Goal: Information Seeking & Learning: Check status

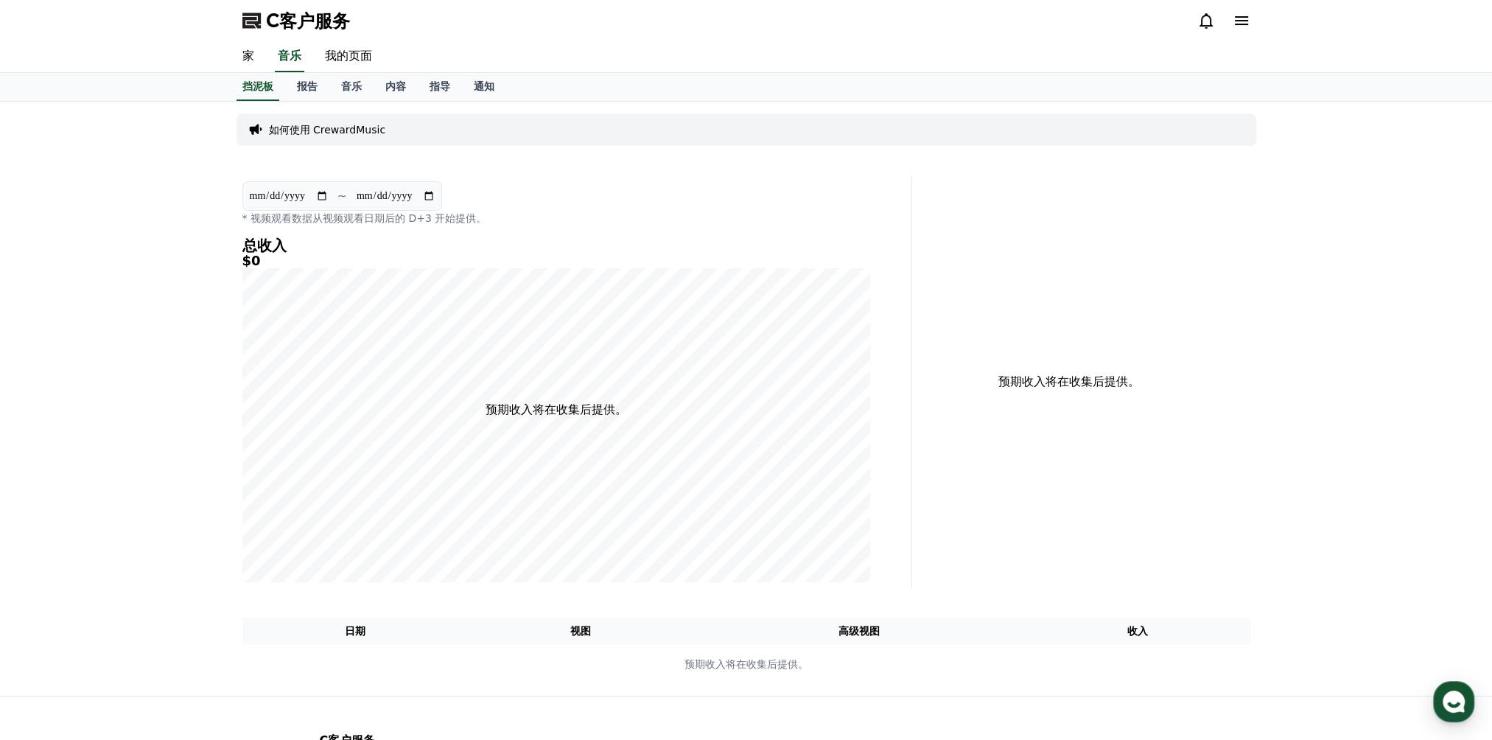
click at [122, 364] on div "**********" at bounding box center [746, 399] width 1492 height 594
click at [327, 51] on link "我的页面" at bounding box center [348, 56] width 71 height 31
select select "**********"
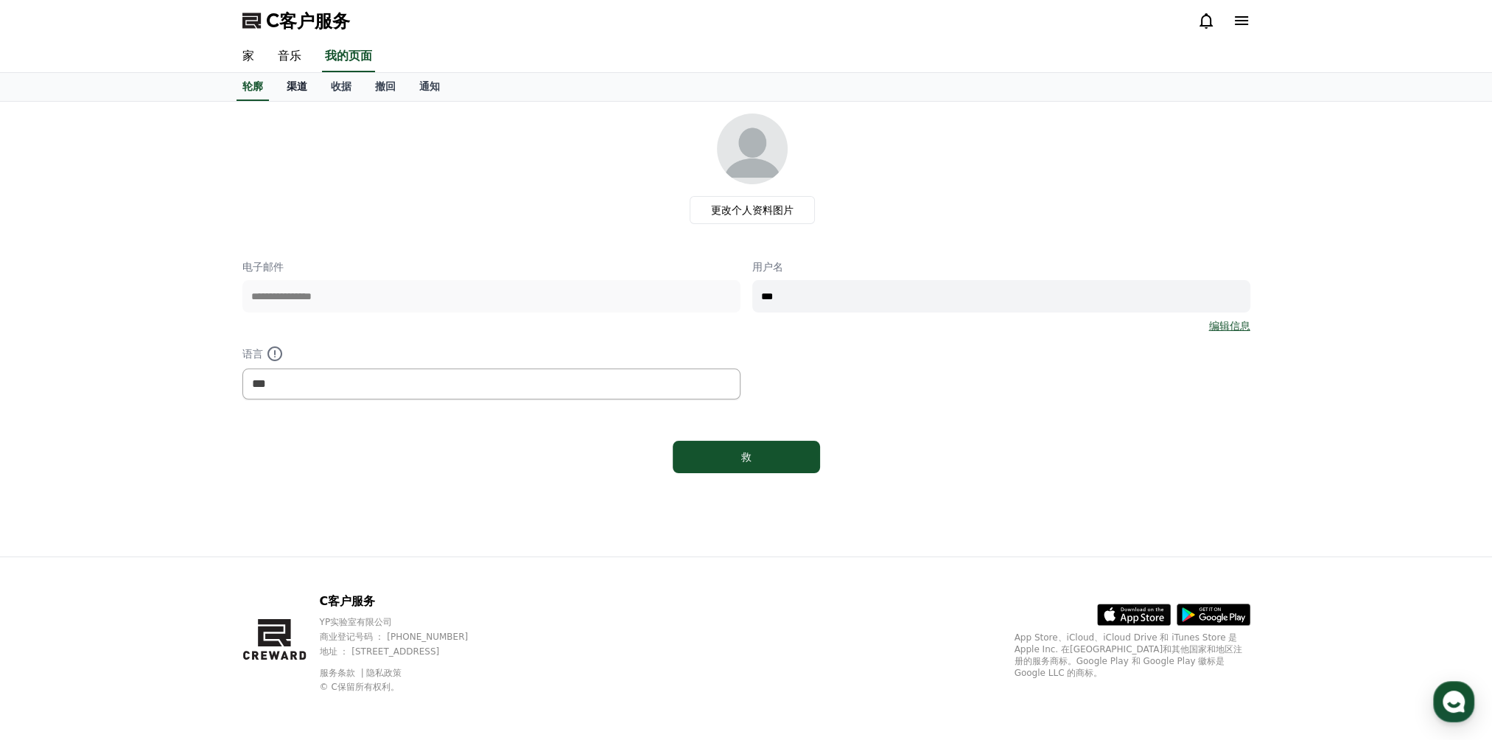
click at [295, 85] on font "渠道" at bounding box center [297, 86] width 21 height 12
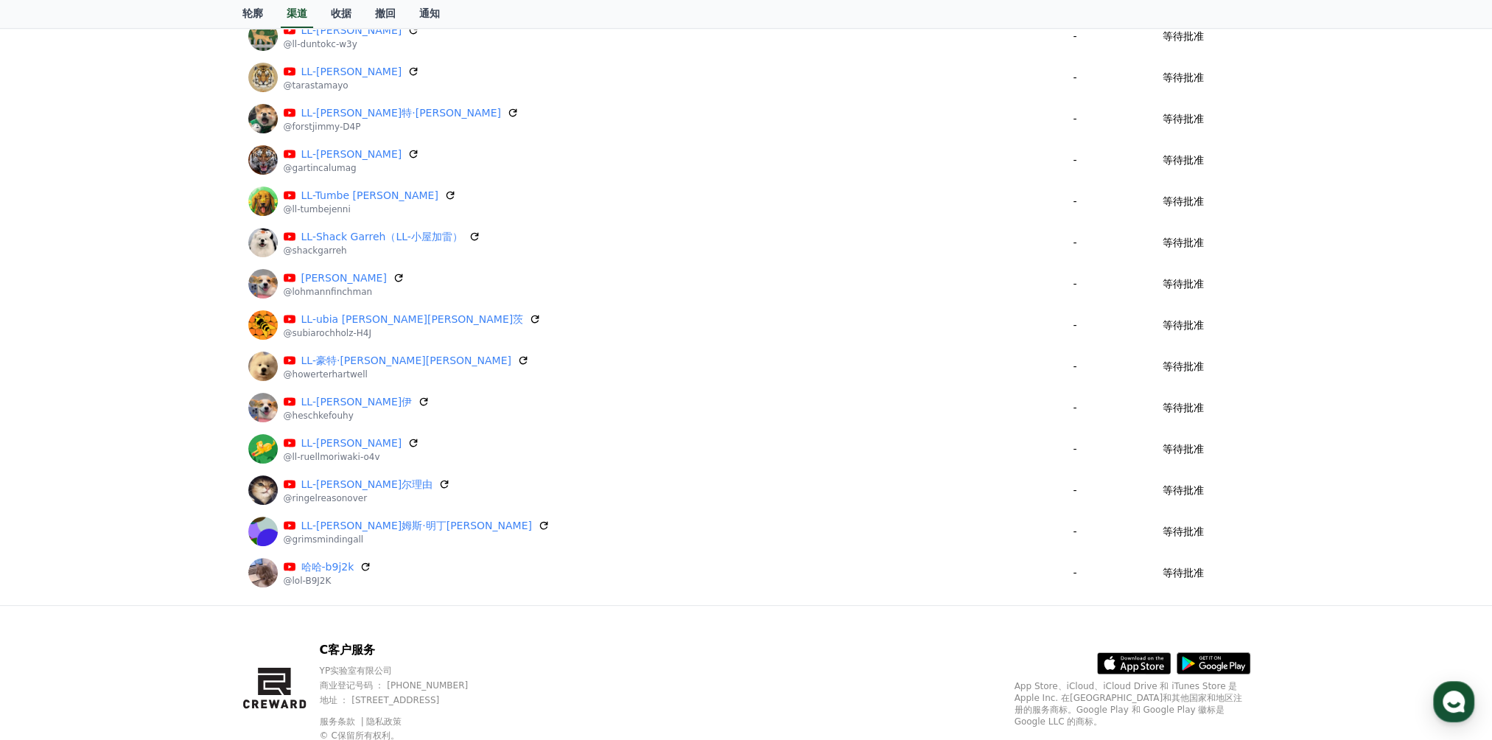
scroll to position [470, 0]
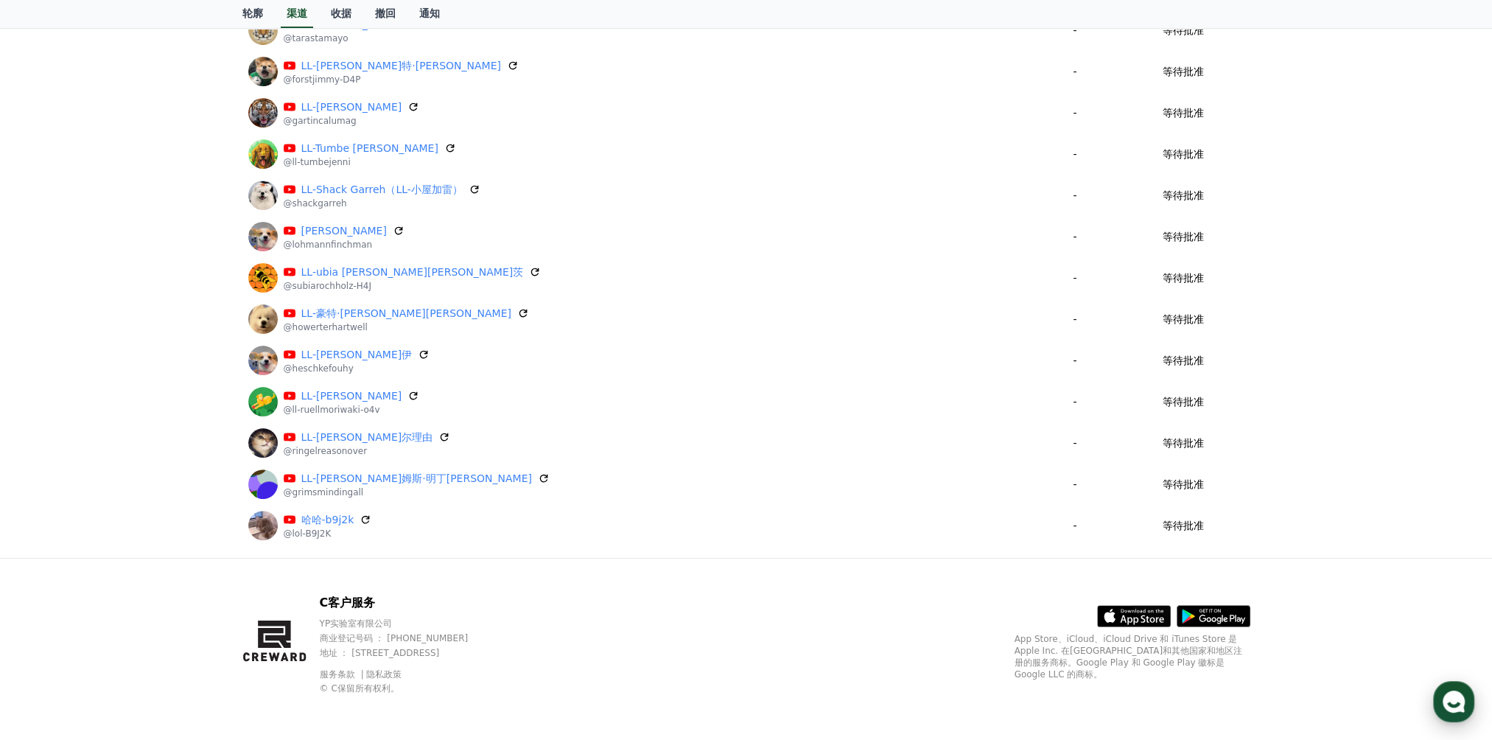
click at [1449, 713] on icon "button" at bounding box center [1454, 701] width 27 height 27
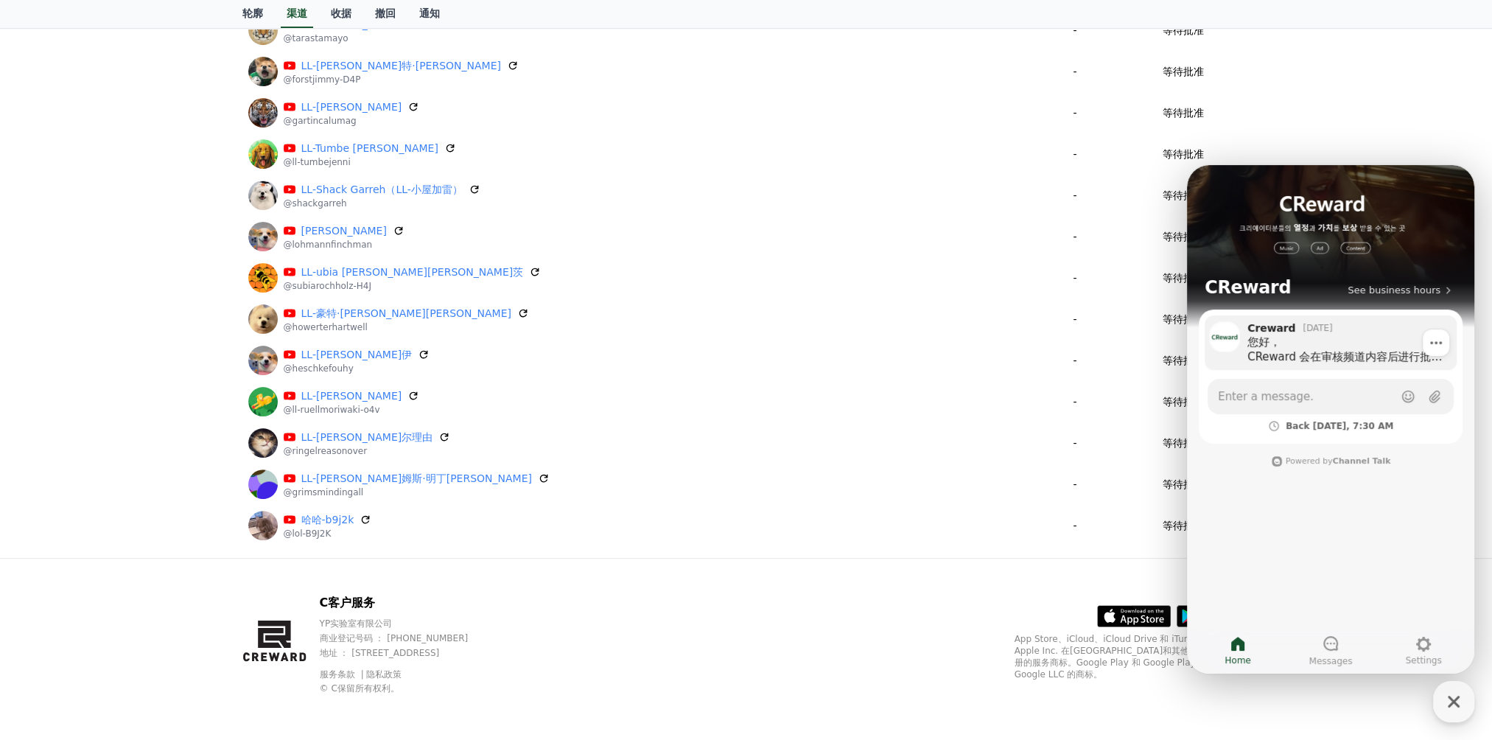
click at [1318, 360] on div "您好， CReward 会在审核频道内容后进行批准处理。 自15日政策强化以来，所有包含版权内容的频道均已被暂缓处理。 目前被暂缓的频道数量已达数千个，从昨天…" at bounding box center [1347, 349] width 199 height 29
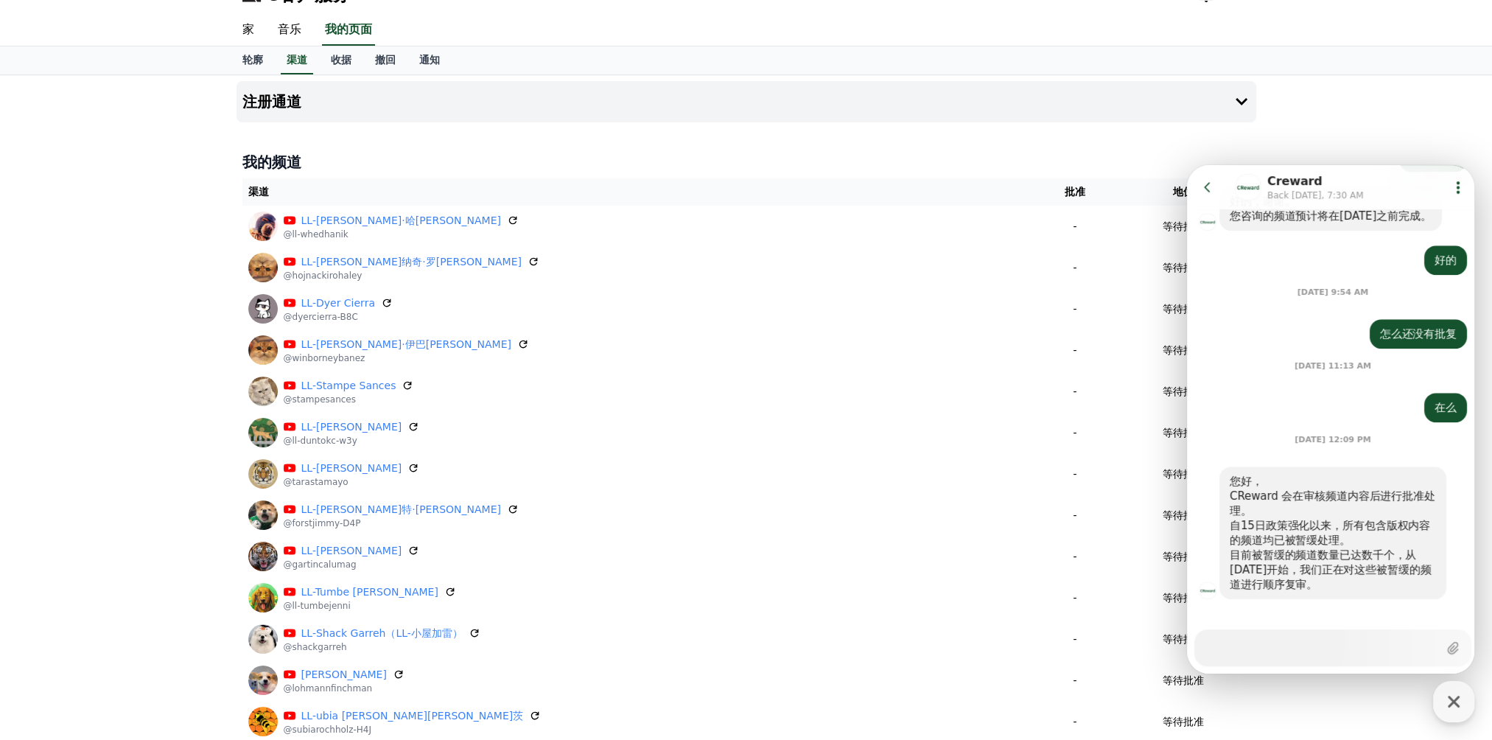
scroll to position [0, 0]
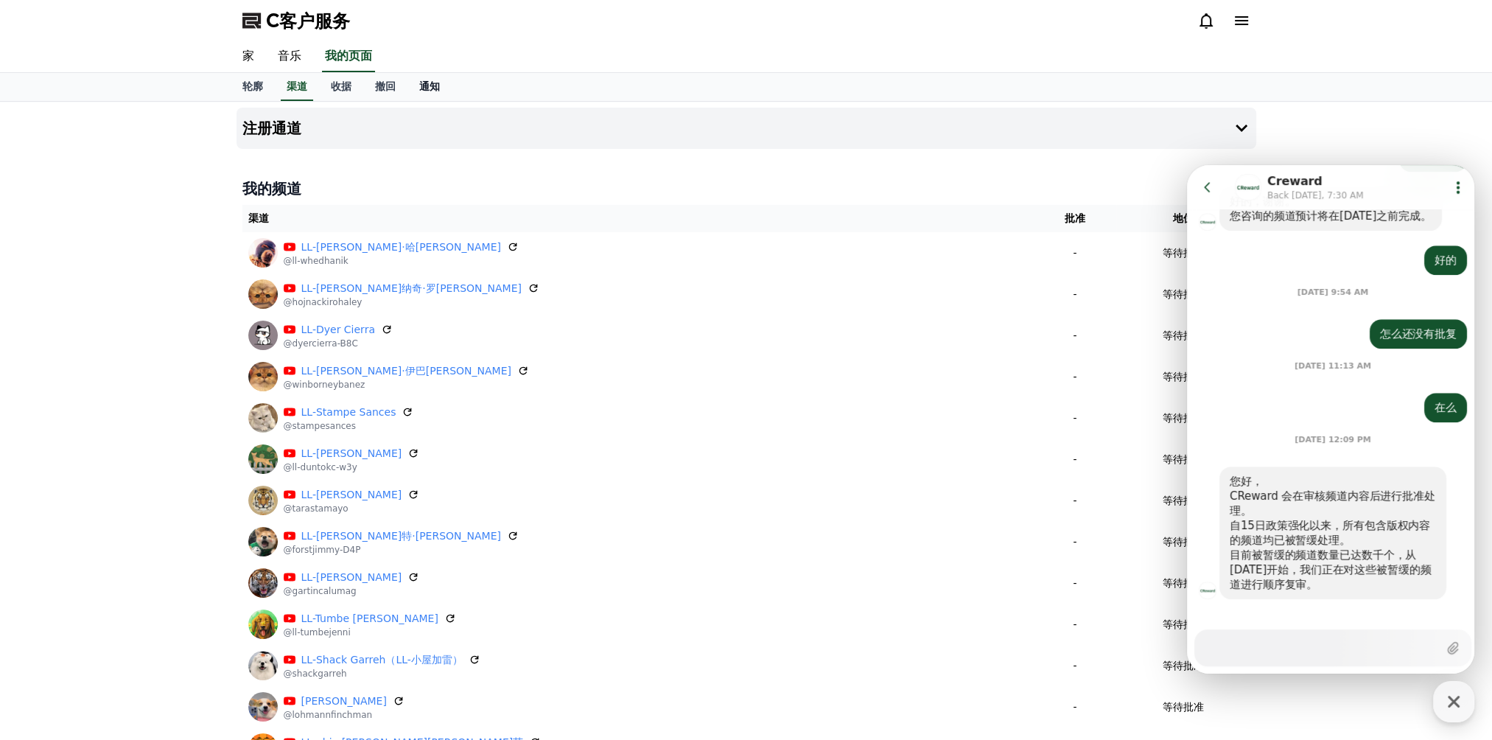
click at [421, 87] on font "通知" at bounding box center [429, 86] width 21 height 12
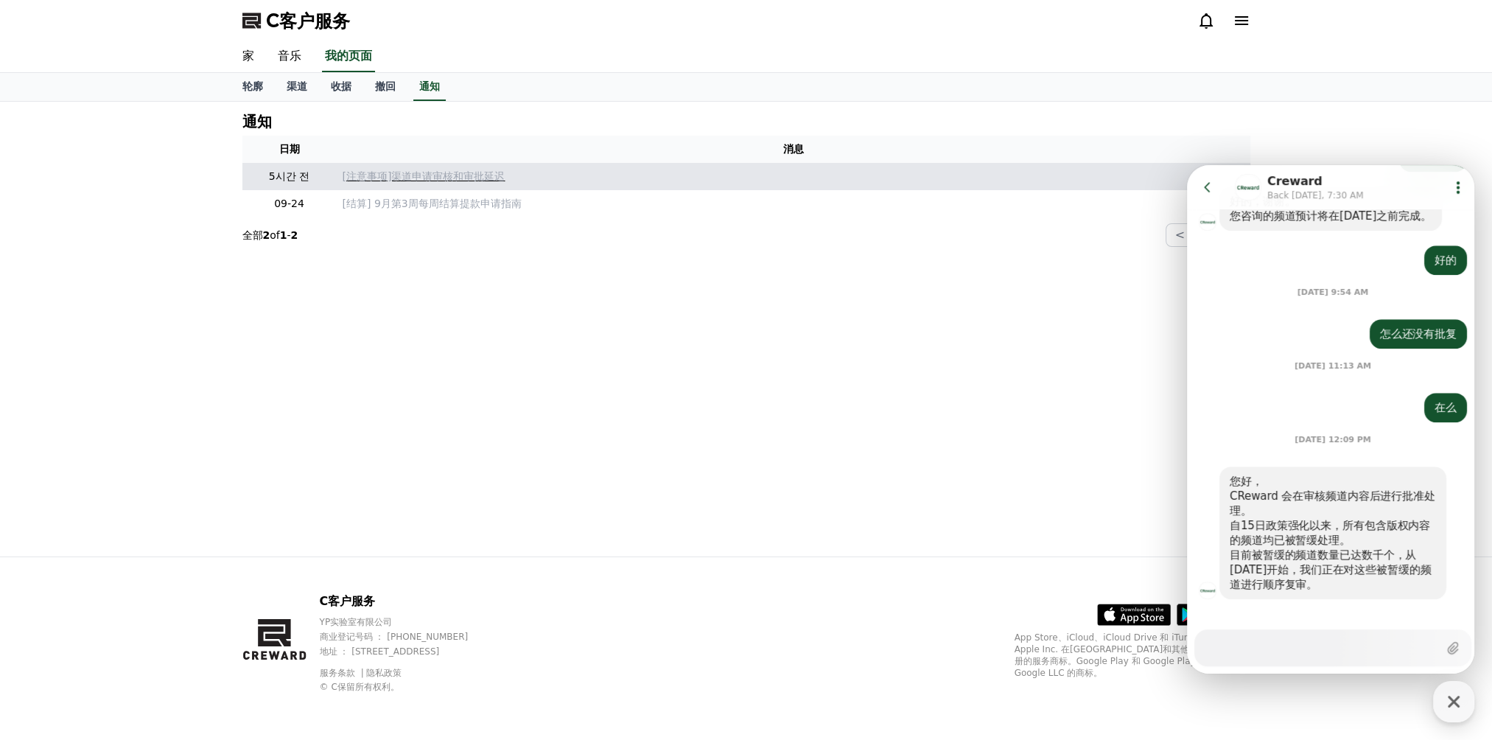
click at [461, 179] on p "[注意事项]渠道申请审核和审批延迟" at bounding box center [794, 176] width 902 height 15
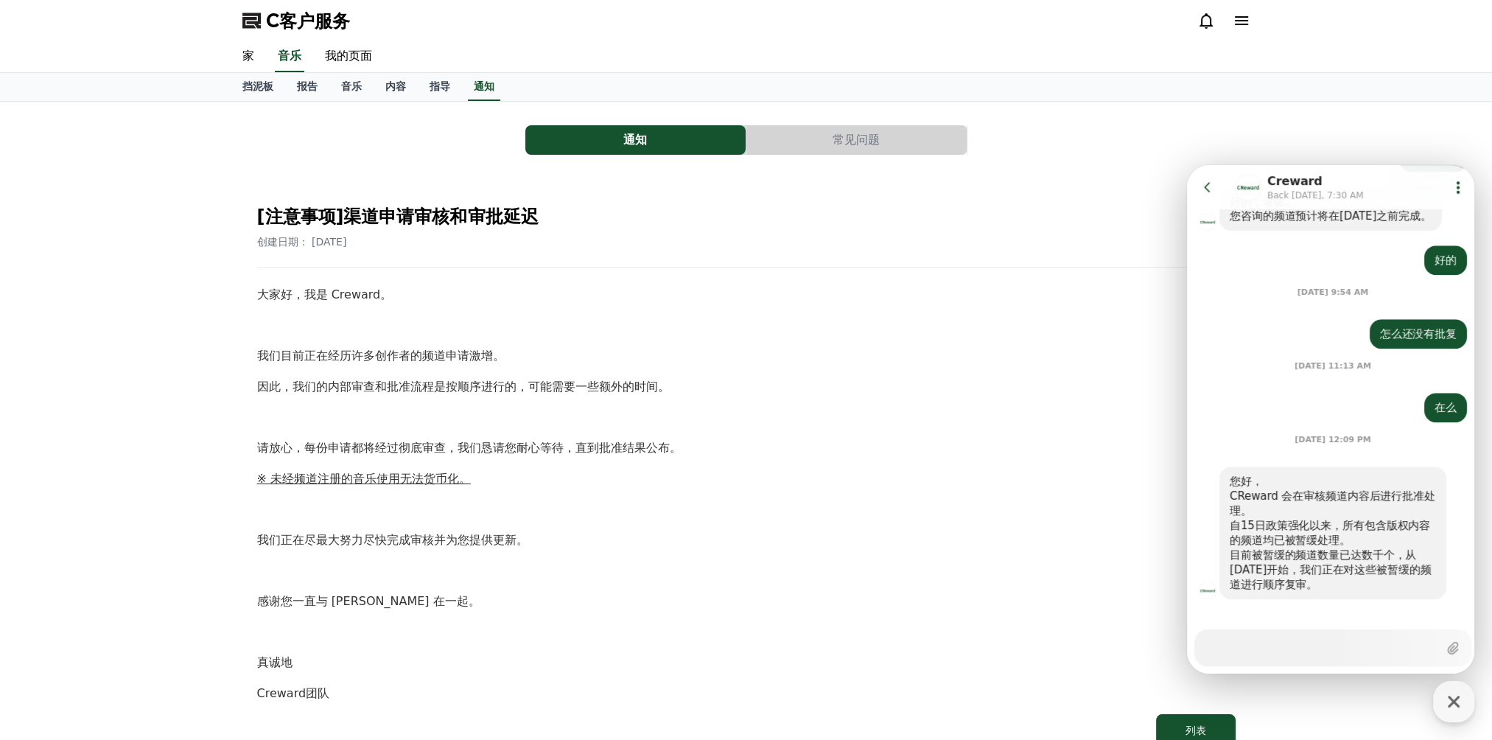
click at [27, 337] on div "通知 常见问题 [注意事项]渠道申请审核和审批延迟 创建日期： 2025-09-26 大家好，我是 Creward。 我们目前正在经历许多创作者的频道申请激增…" at bounding box center [746, 437] width 1492 height 671
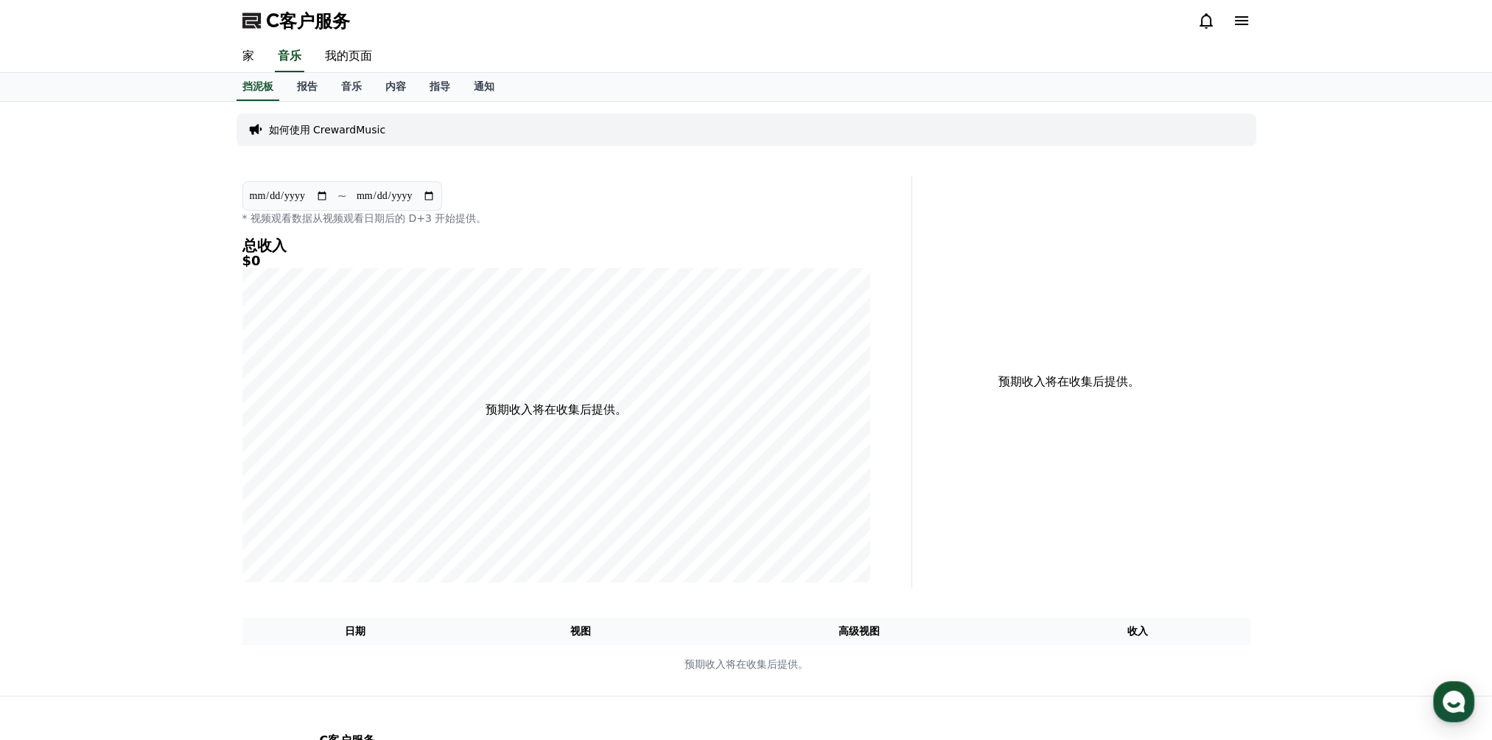
click at [1235, 19] on icon at bounding box center [1242, 21] width 18 height 18
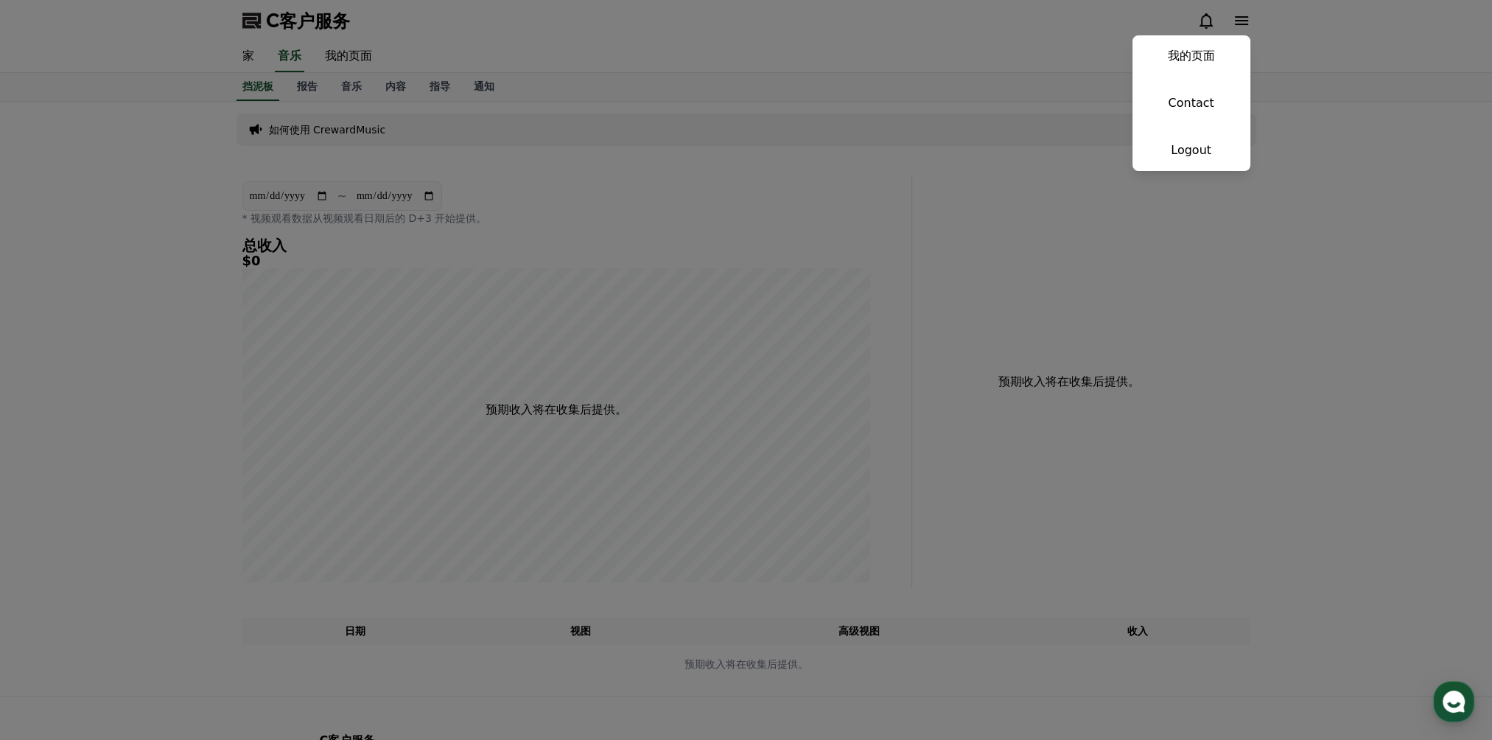
click at [1026, 27] on button "close" at bounding box center [746, 370] width 1492 height 740
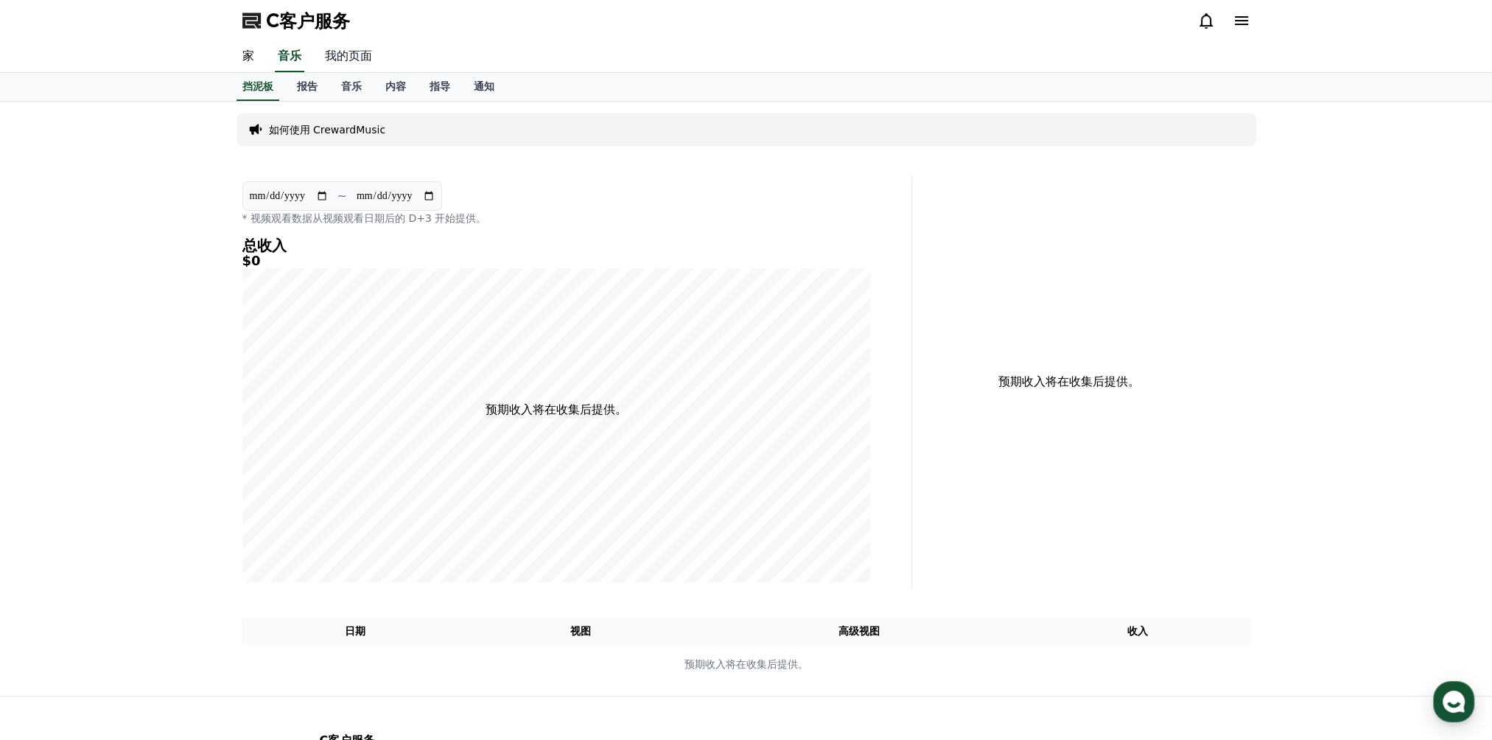
click at [352, 61] on link "我的页面" at bounding box center [348, 56] width 71 height 31
select select "**********"
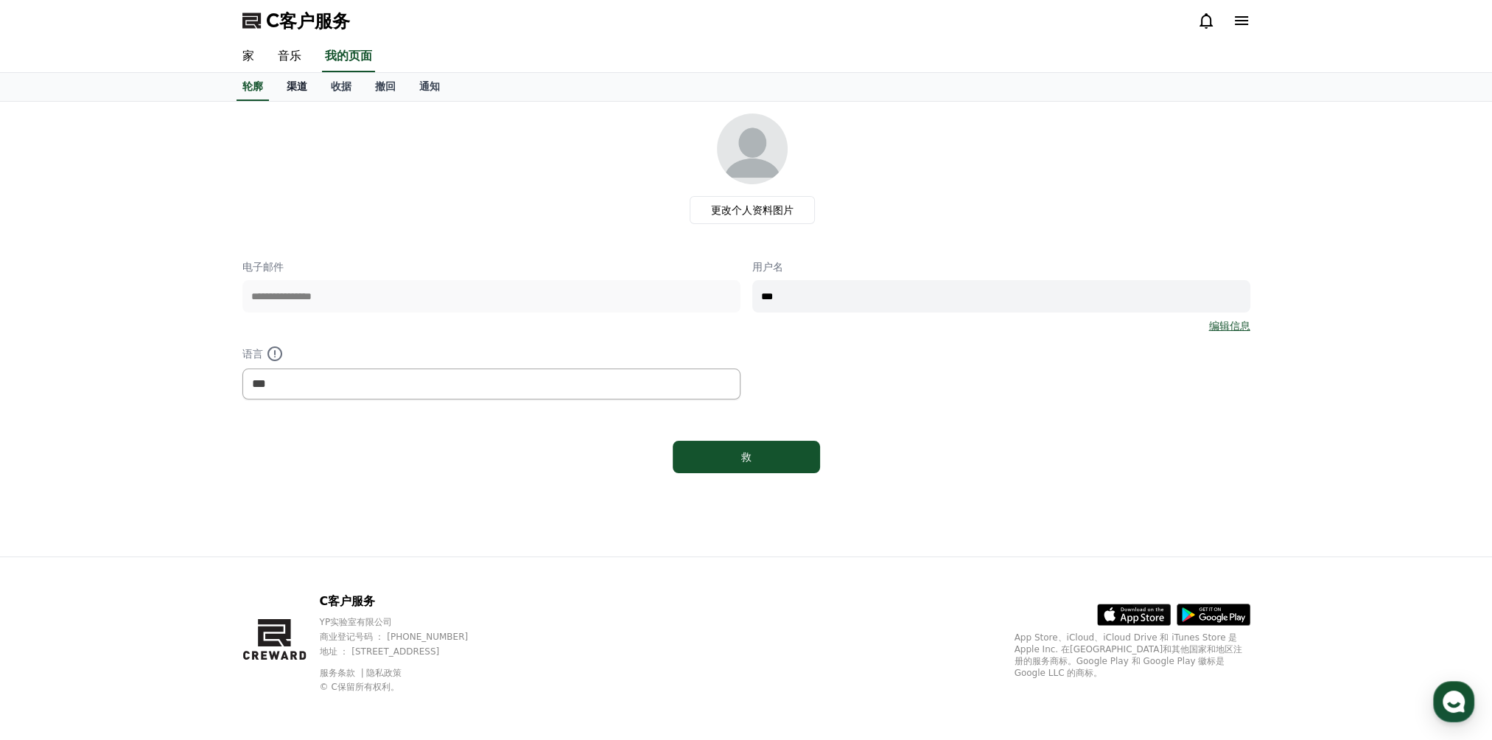
click at [293, 85] on font "渠道" at bounding box center [297, 86] width 21 height 12
